Goal: Transaction & Acquisition: Obtain resource

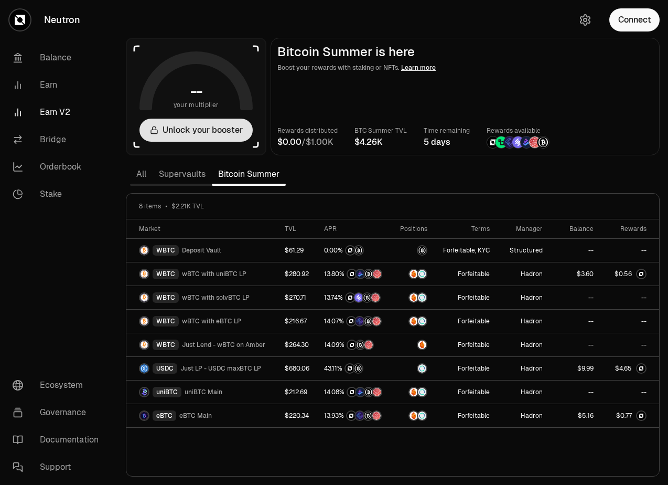
click at [194, 124] on button "Unlock your booster" at bounding box center [195, 130] width 113 height 23
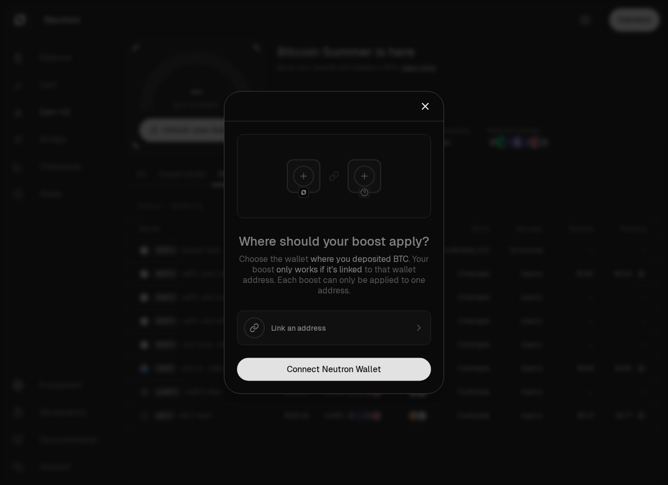
click at [315, 371] on button "Connect Neutron Wallet" at bounding box center [334, 369] width 194 height 23
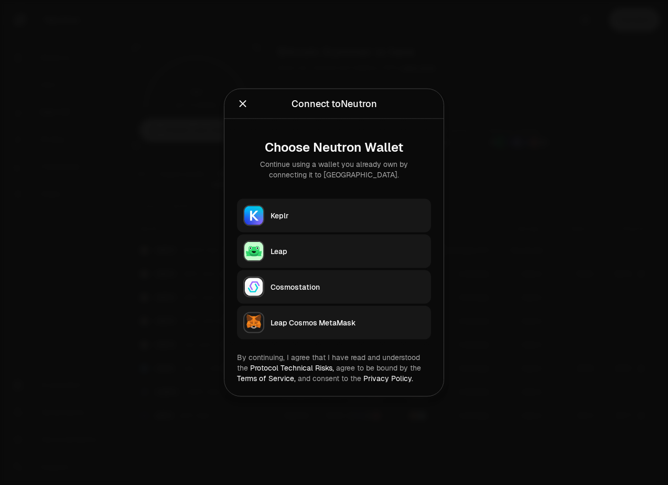
click at [326, 213] on div "Keplr" at bounding box center [348, 215] width 154 height 10
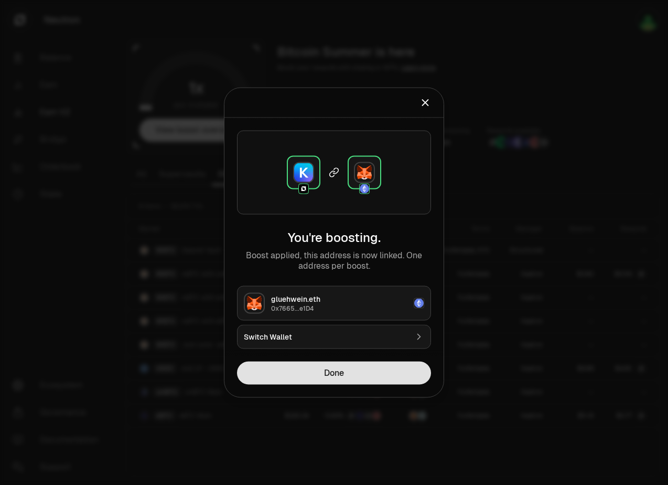
click at [302, 374] on button "Done" at bounding box center [334, 372] width 194 height 23
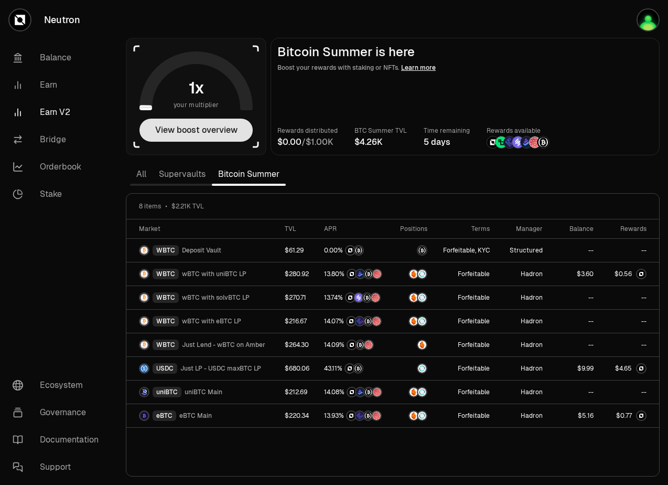
click at [208, 123] on button "View boost overview" at bounding box center [195, 130] width 113 height 23
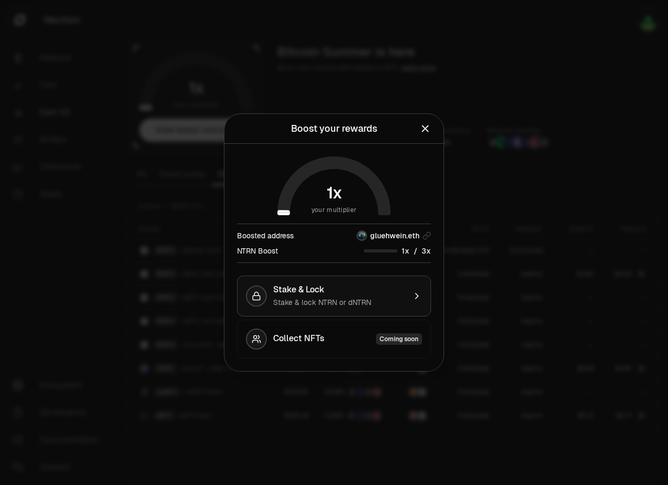
click at [331, 292] on div "Stake & Lock" at bounding box center [339, 289] width 132 height 10
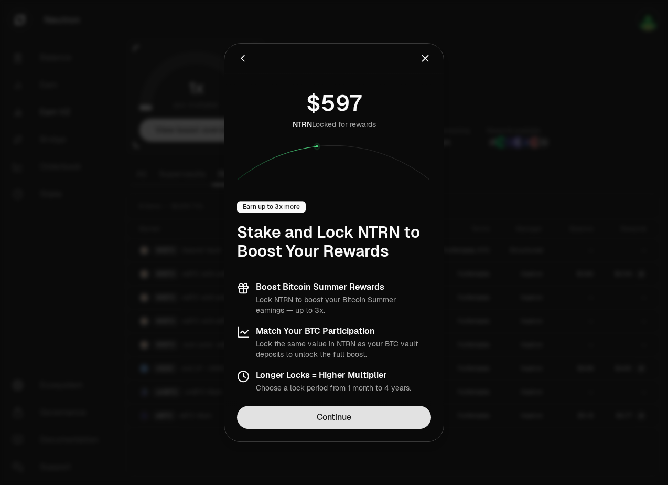
click at [329, 412] on link "Continue" at bounding box center [334, 416] width 194 height 23
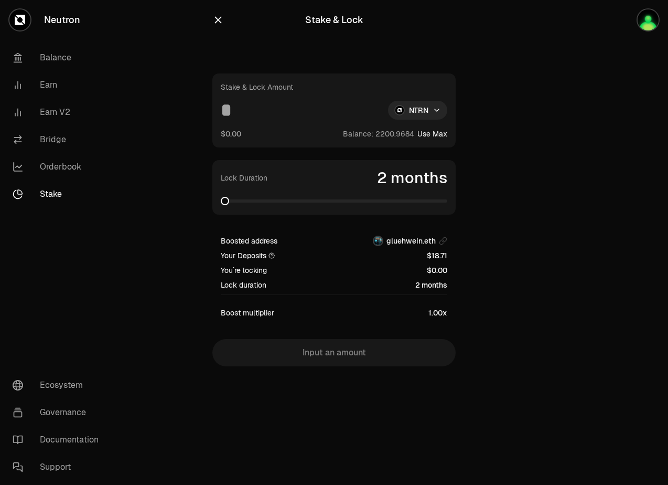
click at [219, 24] on icon "button" at bounding box center [218, 20] width 12 height 12
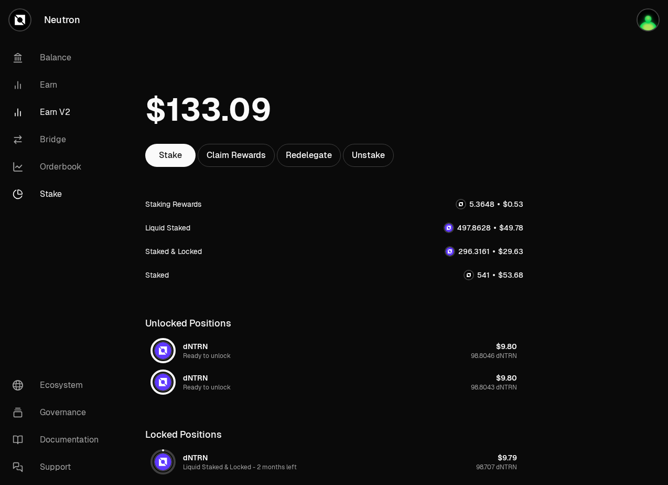
click at [61, 118] on link "Earn V2" at bounding box center [58, 112] width 109 height 27
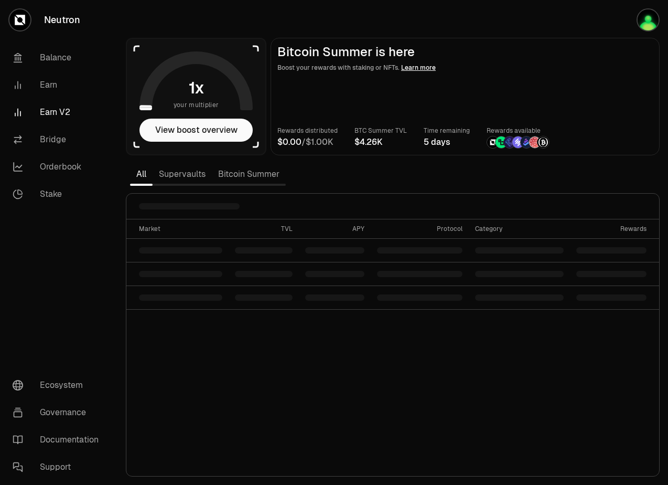
click at [243, 175] on link "Bitcoin Summer" at bounding box center [249, 174] width 74 height 21
